Goal: Check status: Check status

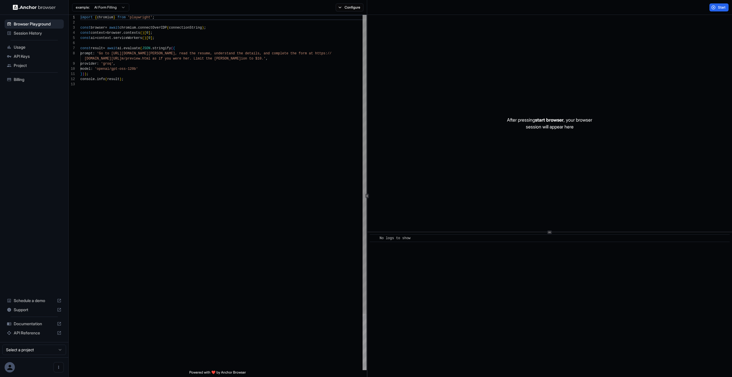
scroll to position [41, 0]
click at [360, 11] on div "example: AI Form Filling Configure" at bounding box center [218, 7] width 298 height 15
click at [356, 9] on button "Configure" at bounding box center [350, 7] width 28 height 8
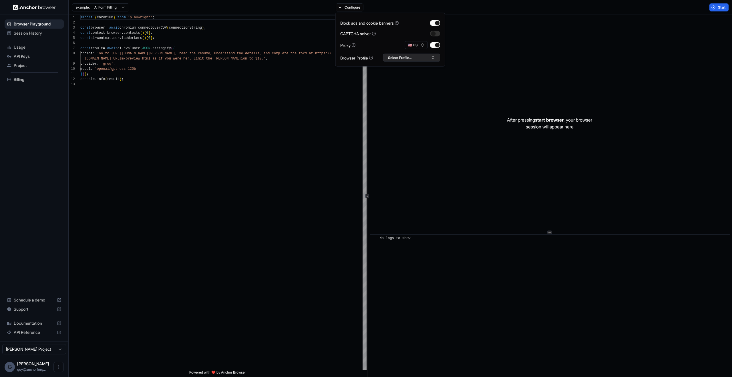
click at [424, 58] on button "Select Profile..." at bounding box center [411, 58] width 57 height 8
click at [416, 70] on input "text" at bounding box center [415, 68] width 43 height 10
click at [414, 67] on input "********" at bounding box center [415, 68] width 43 height 10
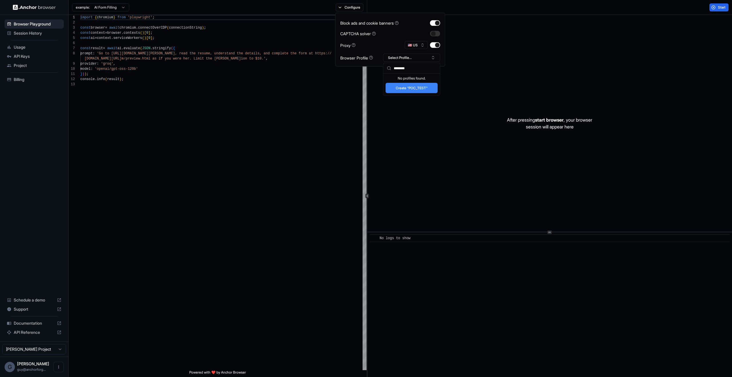
type input "********"
click at [599, 99] on div "After pressing start browser , your browser session will appear here" at bounding box center [549, 123] width 364 height 217
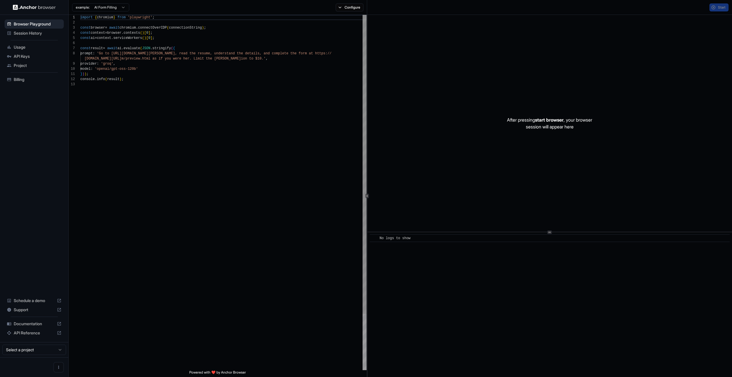
scroll to position [41, 0]
click at [50, 27] on div "Browser Playground" at bounding box center [34, 23] width 59 height 9
click at [49, 30] on div "Session History" at bounding box center [34, 33] width 59 height 9
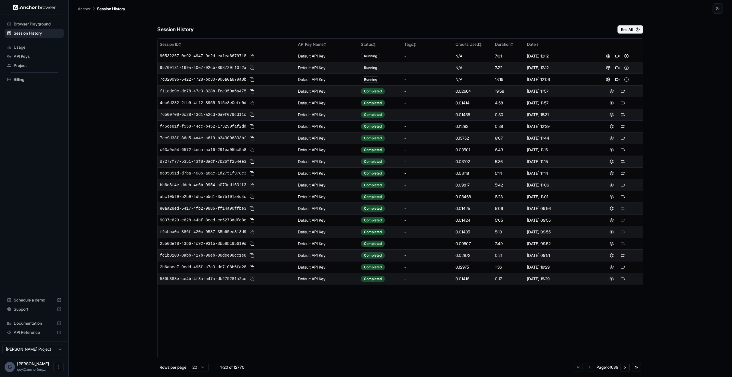
click at [642, 24] on div "Session History End All" at bounding box center [400, 24] width 486 height 20
click at [638, 27] on icon "button" at bounding box center [637, 29] width 5 height 5
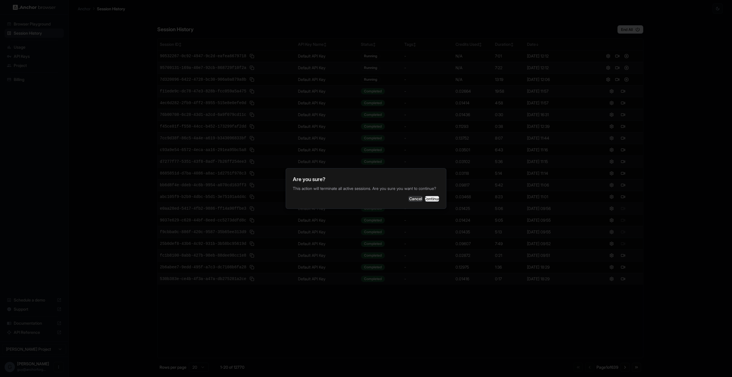
click at [425, 202] on button "Continue" at bounding box center [432, 199] width 14 height 6
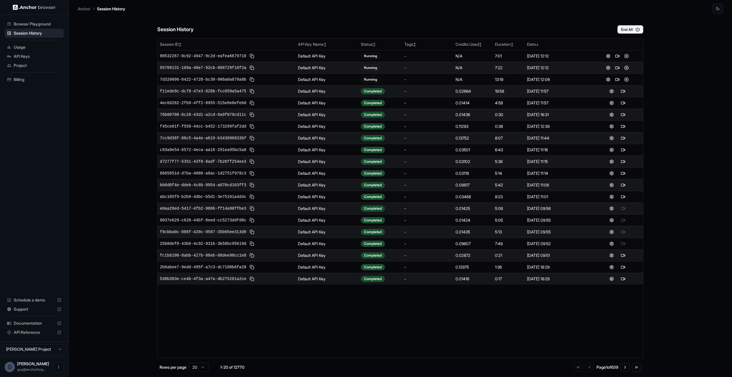
click at [665, 109] on div "Session History End All Session ID ↕ API Key Name ↕ Status ↕ Tags ↕ Credits Use…" at bounding box center [400, 195] width 645 height 363
click at [635, 31] on icon "button" at bounding box center [637, 29] width 5 height 5
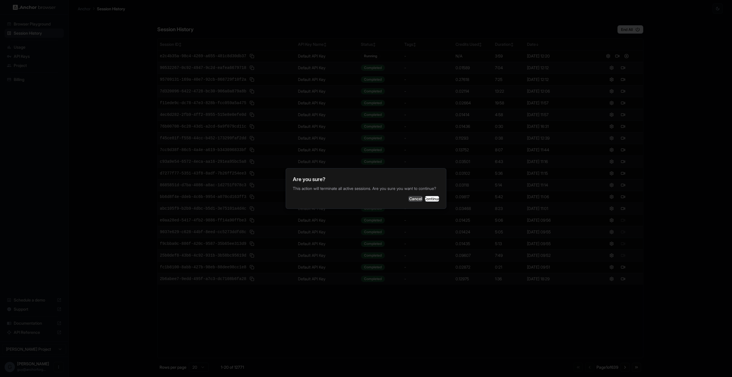
click at [408, 198] on button "Cancel" at bounding box center [415, 199] width 14 height 6
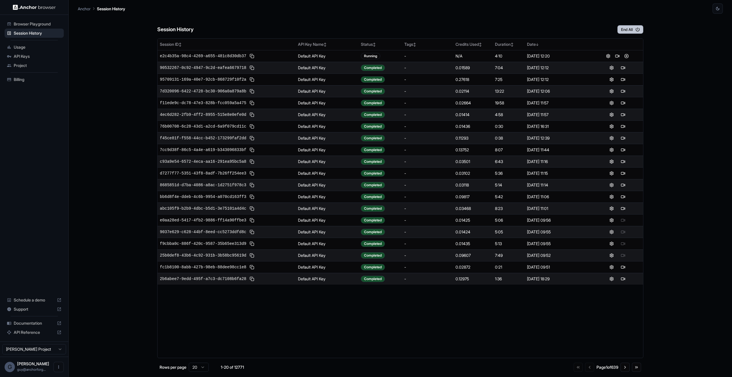
click at [625, 30] on button "End All" at bounding box center [630, 29] width 26 height 9
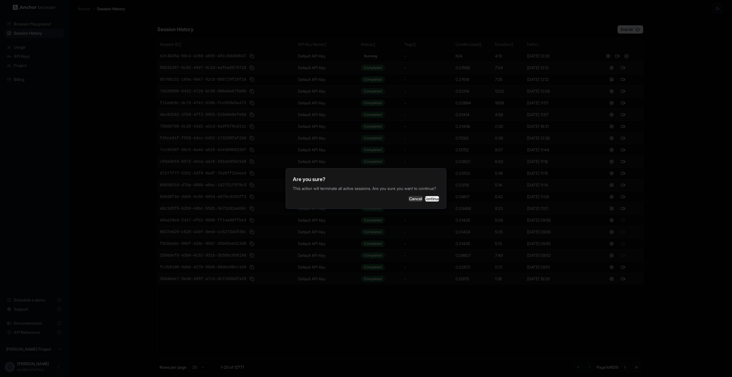
click at [425, 202] on button "Continue" at bounding box center [432, 199] width 14 height 6
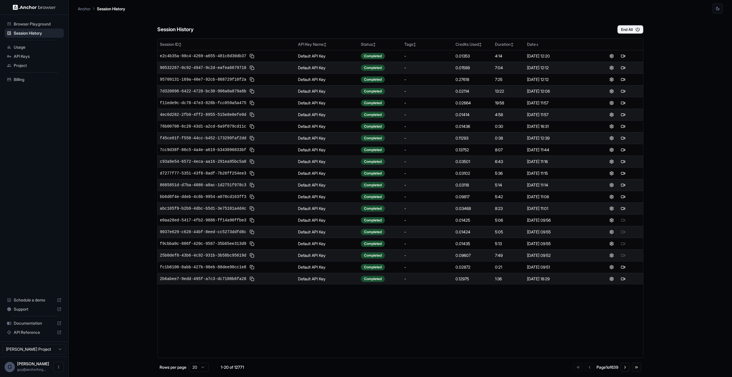
click at [108, 133] on div "Session History End All Session ID ↕ API Key Name ↕ Status ↕ Tags ↕ Credits Use…" at bounding box center [400, 195] width 645 height 363
click at [17, 25] on span "Browser Playground" at bounding box center [38, 24] width 48 height 6
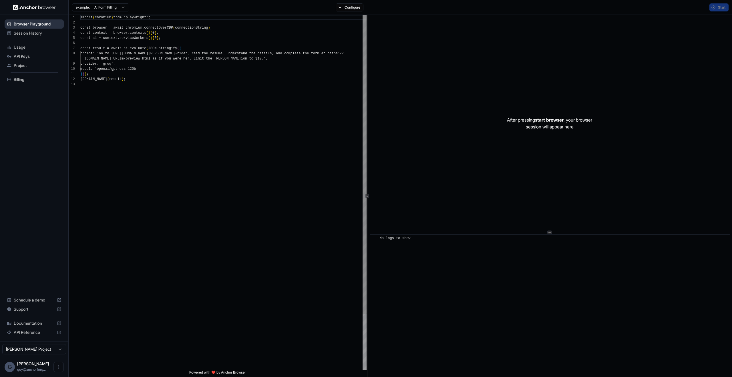
scroll to position [41, 0]
click at [53, 33] on span "Session History" at bounding box center [38, 33] width 48 height 6
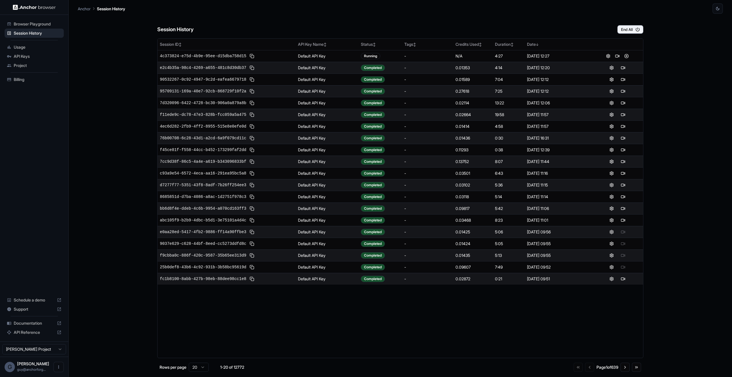
click at [647, 25] on div "Session History End All Session ID ↕ API Key Name ↕ Status ↕ Tags ↕ Credits Use…" at bounding box center [400, 195] width 645 height 363
click at [631, 30] on button "End All" at bounding box center [630, 29] width 26 height 9
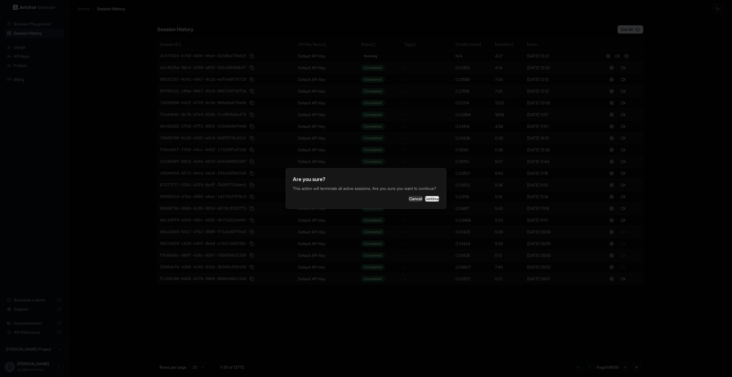
drag, startPoint x: 427, startPoint y: 200, endPoint x: 431, endPoint y: 197, distance: 5.7
click at [427, 200] on button "Continue" at bounding box center [432, 199] width 14 height 6
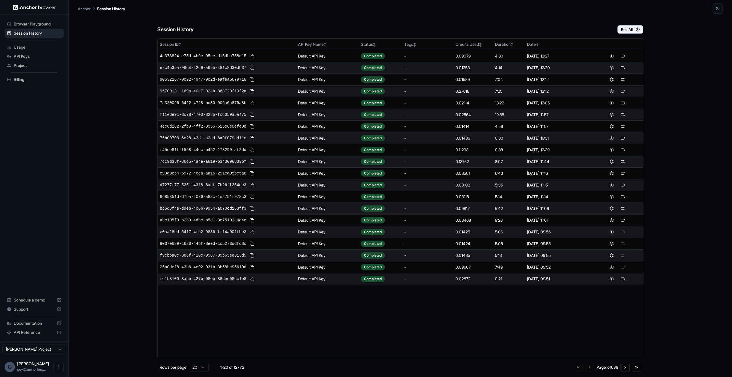
click at [101, 66] on div "Session History End All Session ID ↕ API Key Name ↕ Status ↕ Tags ↕ Credits Use…" at bounding box center [400, 195] width 645 height 363
click at [215, 54] on span "4c373824-e75d-4b9e-95ee-d15dba758d15" at bounding box center [203, 56] width 86 height 6
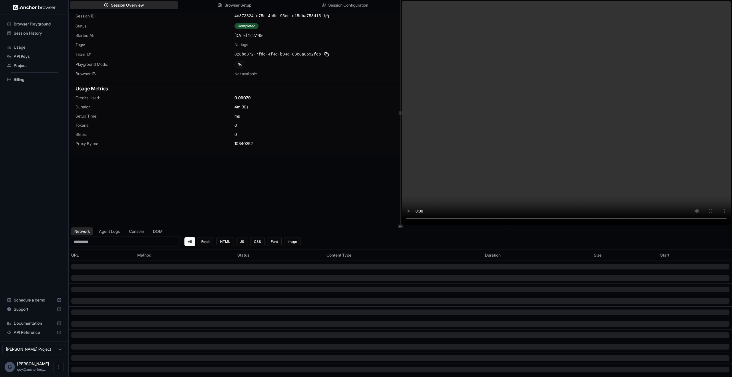
click at [354, 118] on div "ms" at bounding box center [313, 116] width 159 height 6
